Goal: Transaction & Acquisition: Purchase product/service

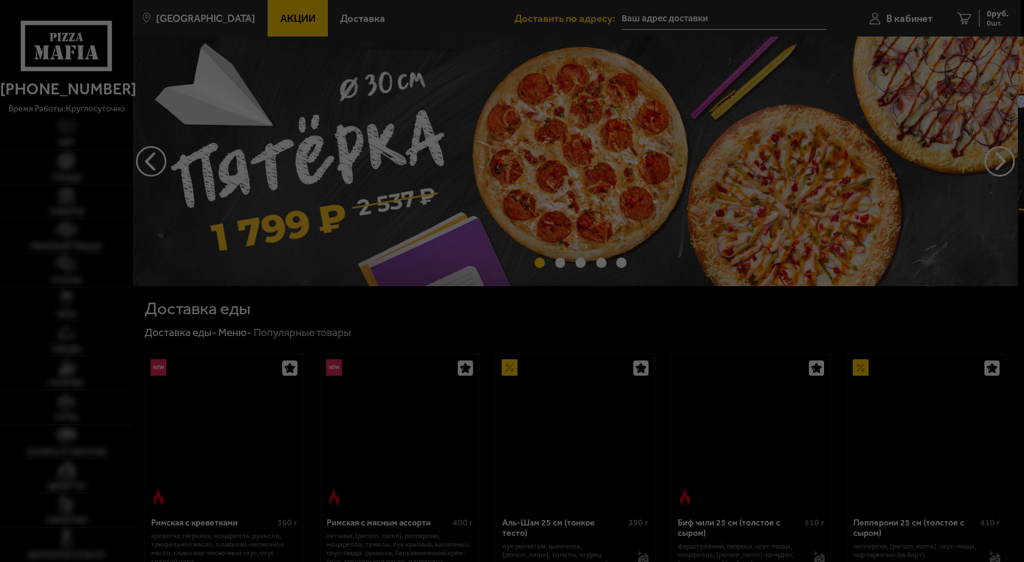
type input "[STREET_ADDRESS]"
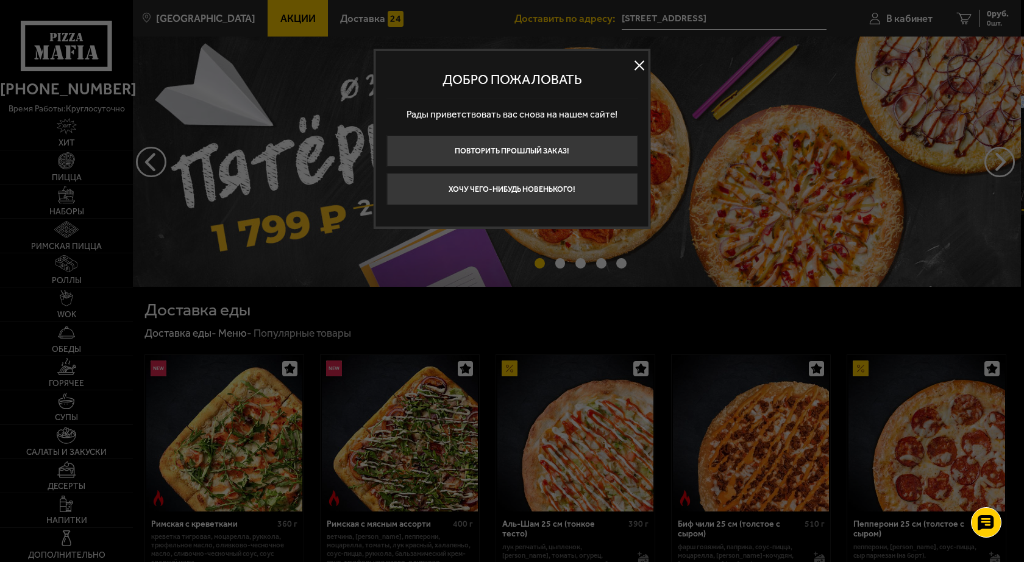
click at [648, 66] on button at bounding box center [639, 65] width 18 height 18
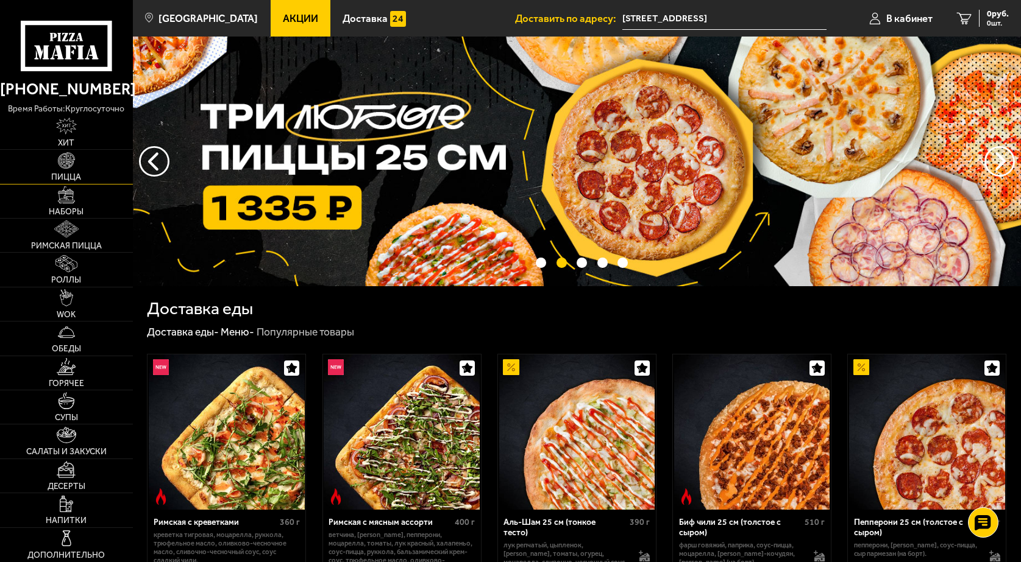
click at [80, 171] on link "Пицца" at bounding box center [66, 167] width 133 height 34
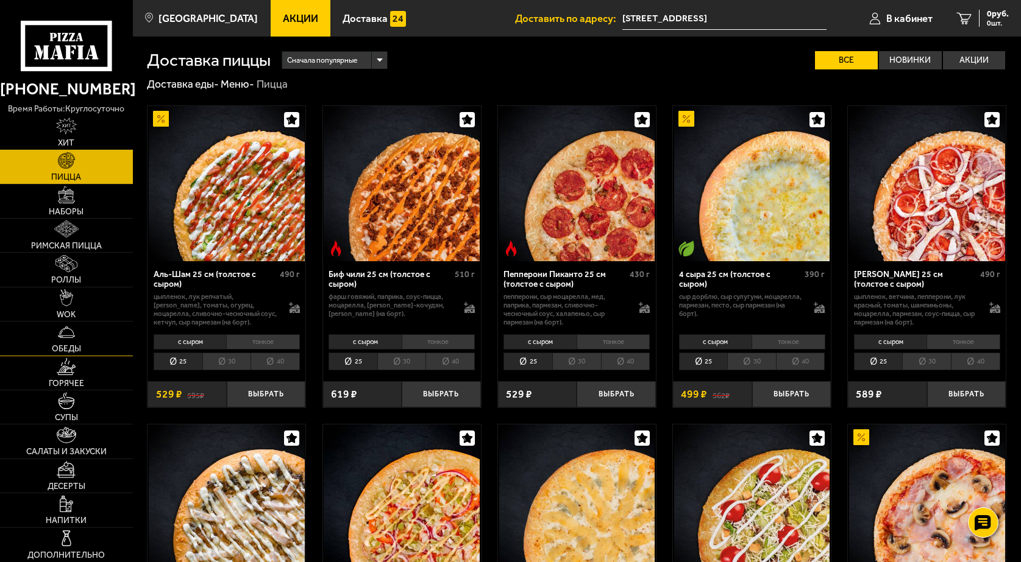
scroll to position [244, 0]
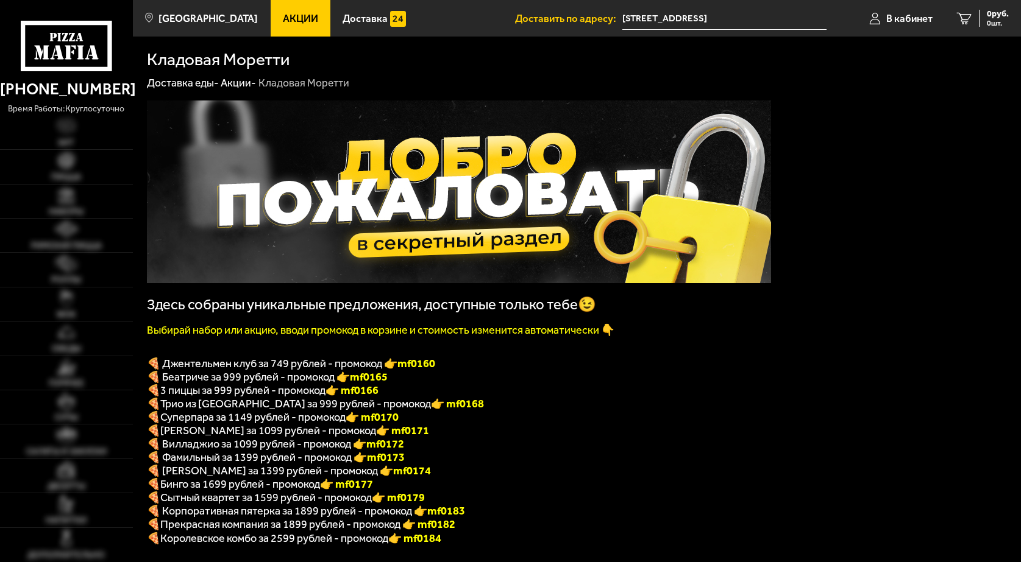
scroll to position [183, 0]
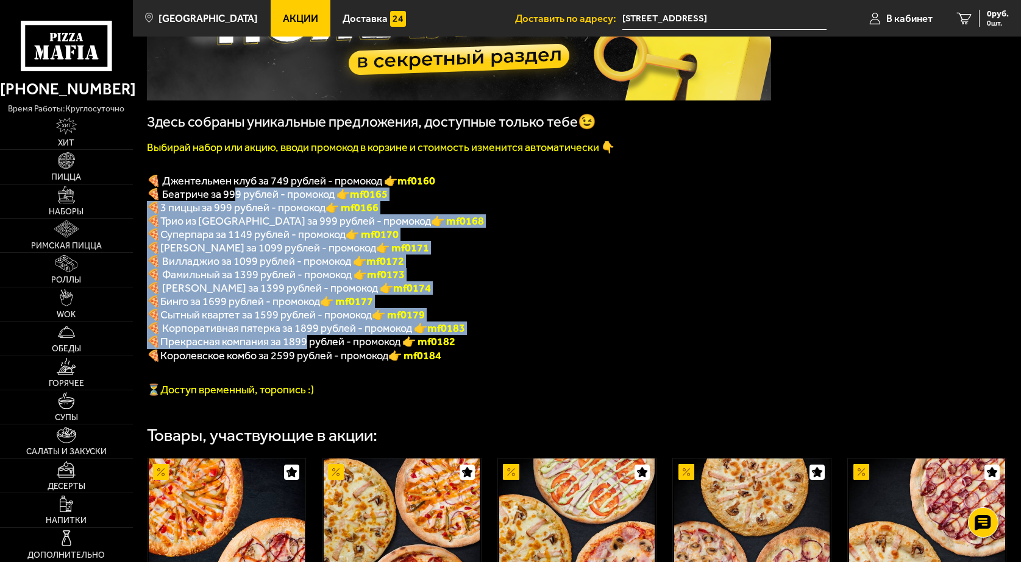
drag, startPoint x: 233, startPoint y: 201, endPoint x: 307, endPoint y: 358, distance: 172.8
click at [307, 358] on div "Здесь собраны уникальные предложения, доступные только тебе😉 Выбирай набор или …" at bounding box center [459, 157] width 624 height 479
click at [562, 307] on p "🍕 Бинго за 1699 рублей - промокод 👉 mf0177" at bounding box center [459, 301] width 624 height 13
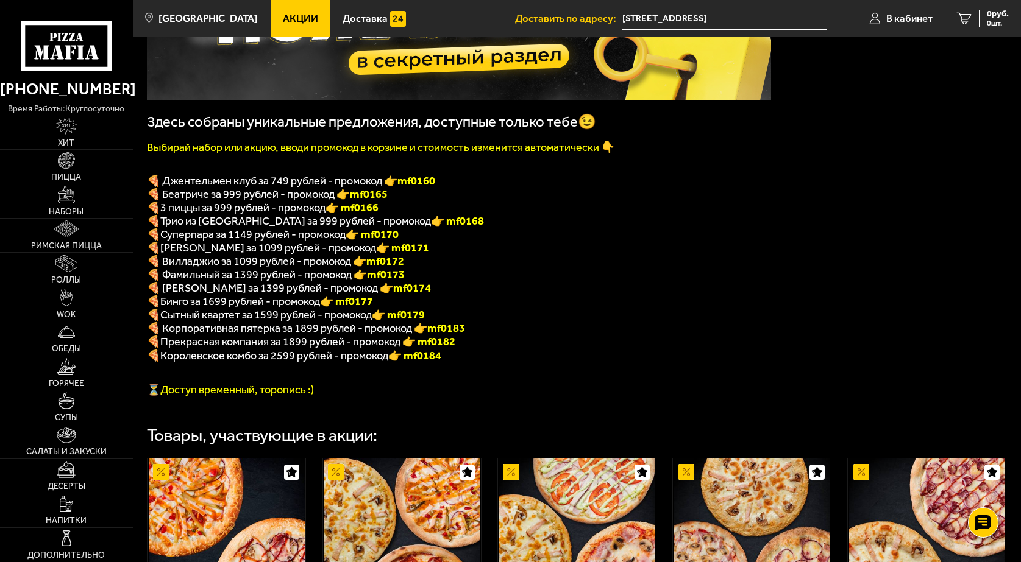
click at [536, 397] on p "⏳Доступ временный, торопись :)" at bounding box center [459, 389] width 624 height 13
drag, startPoint x: 271, startPoint y: 184, endPoint x: 290, endPoint y: 181, distance: 19.1
click at [290, 181] on span "🍕 Джентельмен клуб за 749 рублей - промокод 👉 mf0160" at bounding box center [291, 180] width 288 height 13
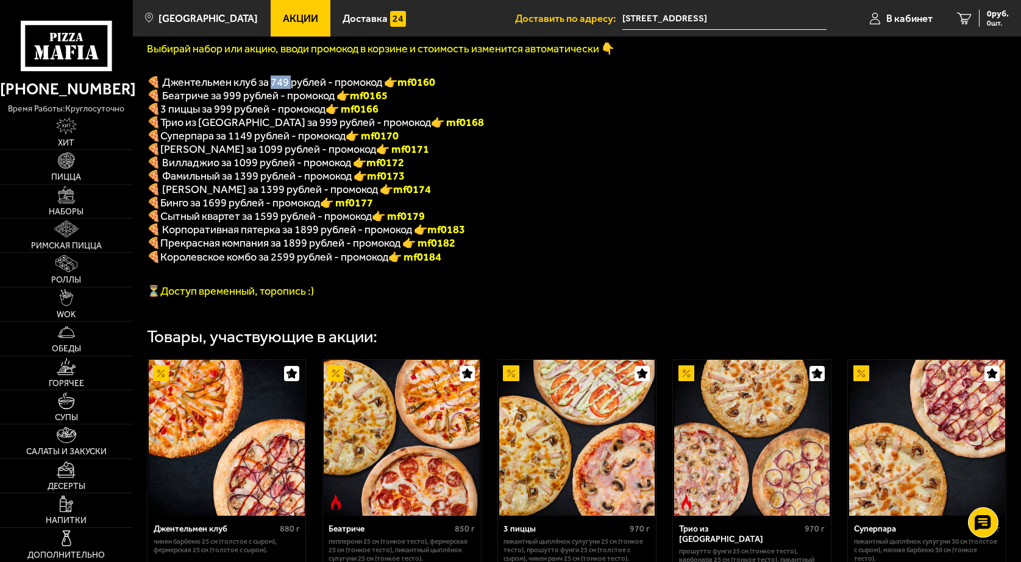
scroll to position [244, 0]
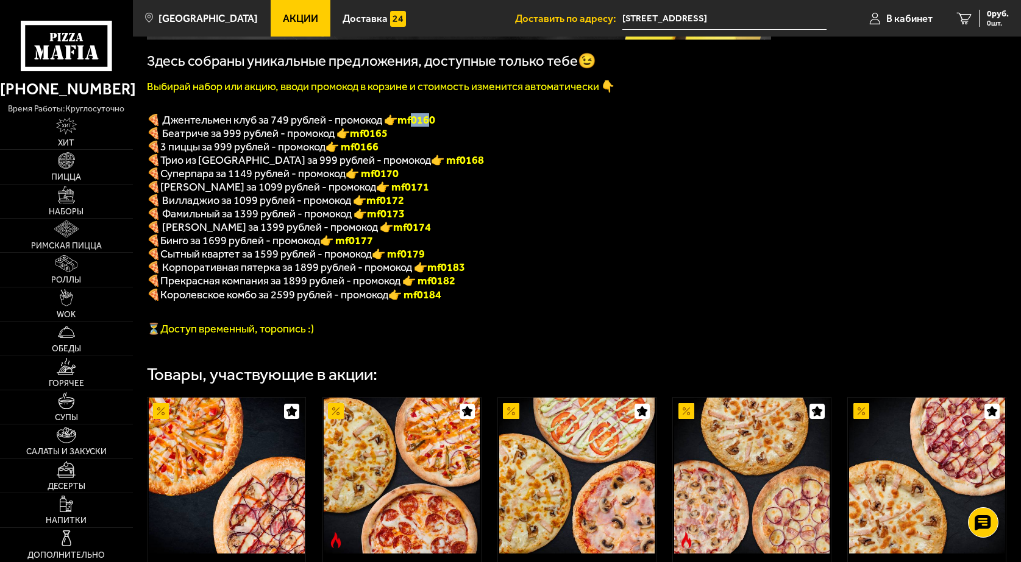
drag, startPoint x: 412, startPoint y: 126, endPoint x: 448, endPoint y: 130, distance: 36.2
click at [439, 127] on p "🍕 Джентельмен клуб за 749 рублей - промокод 👉 mf0160" at bounding box center [459, 119] width 624 height 13
click at [472, 127] on p "🍕 Джентельмен клуб за 749 рублей - промокод 👉 mf0160" at bounding box center [459, 119] width 624 height 13
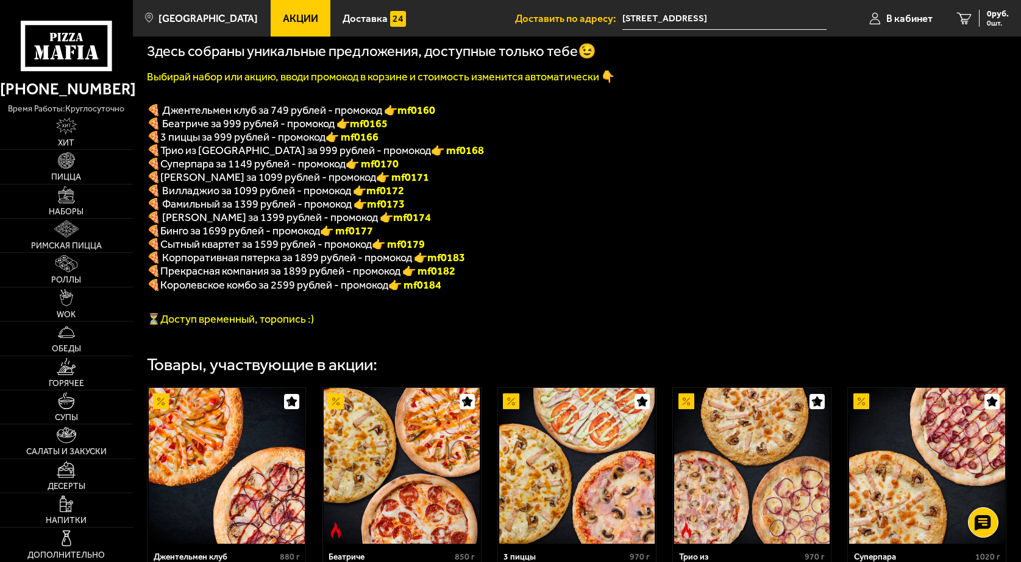
scroll to position [427, 0]
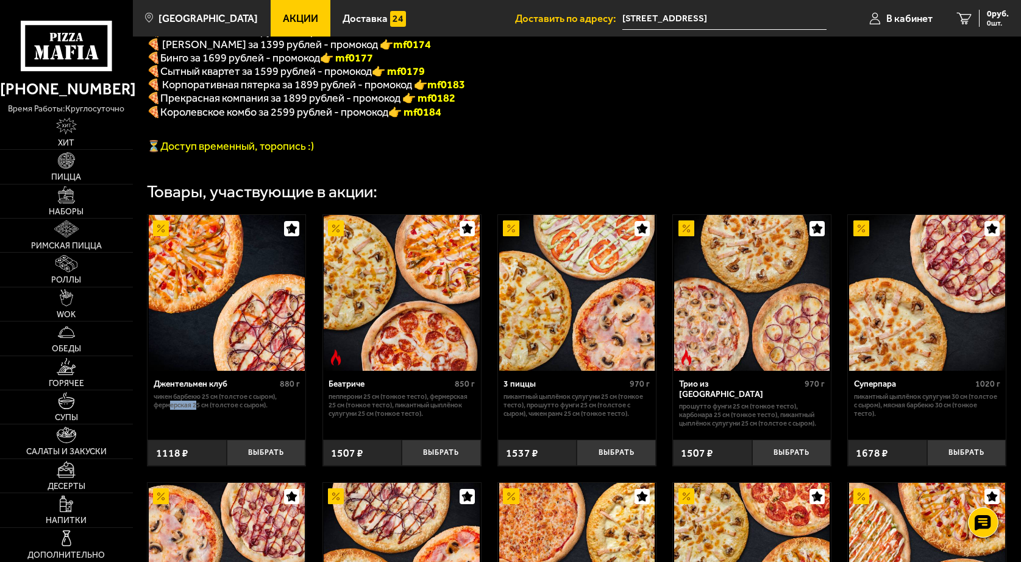
drag, startPoint x: 182, startPoint y: 418, endPoint x: 196, endPoint y: 423, distance: 15.4
click at [196, 410] on p "Чикен Барбекю 25 см (толстое с сыром), Фермерская 25 см (толстое с сыром)." at bounding box center [227, 401] width 146 height 17
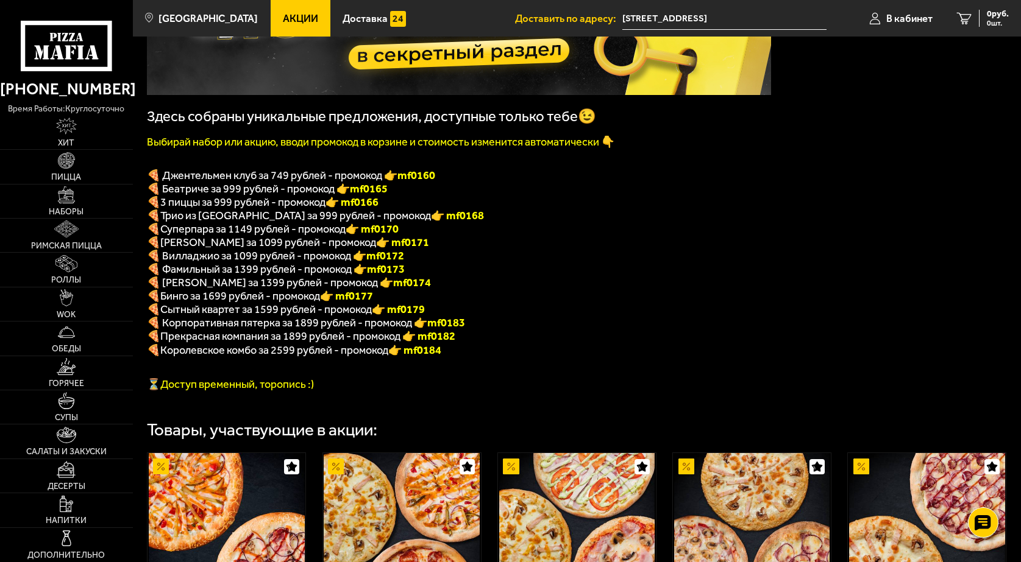
scroll to position [175, 0]
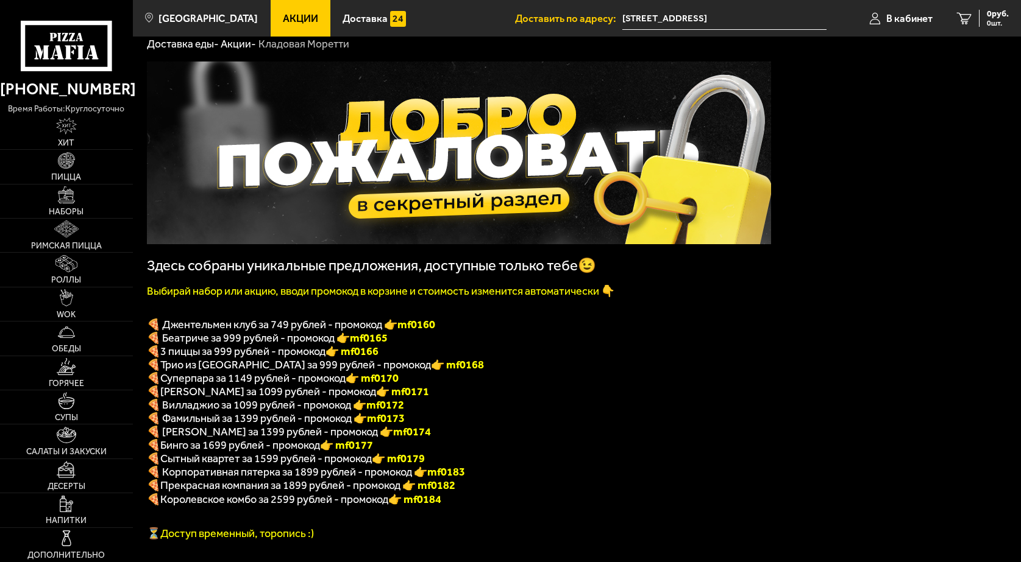
scroll to position [183, 0]
